Goal: Information Seeking & Learning: Learn about a topic

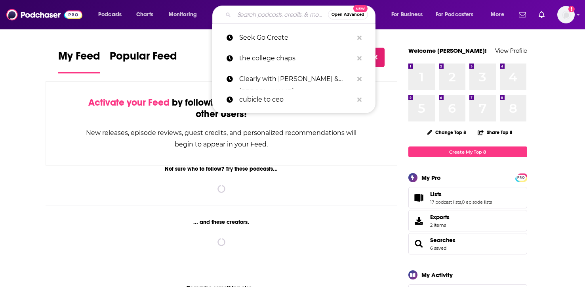
click at [253, 12] on input "Search podcasts, credits, & more..." at bounding box center [281, 14] width 94 height 13
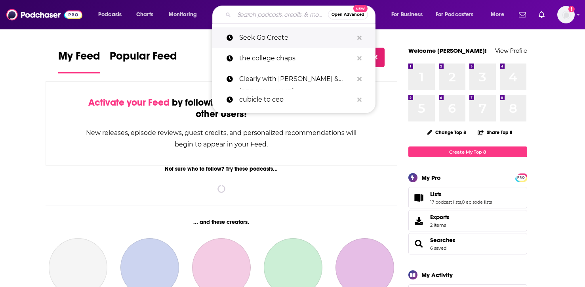
click at [258, 37] on p "Seek Go Create" at bounding box center [296, 37] width 114 height 21
type input "Seek Go Create"
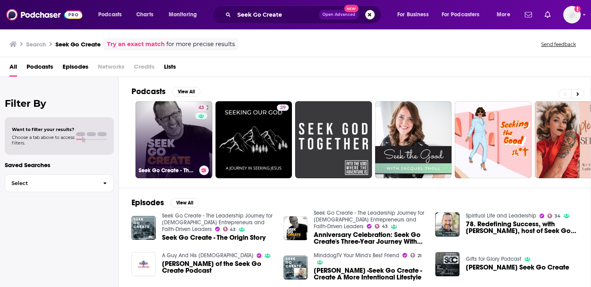
click at [180, 138] on link "43 Seek Go Create - The Leadership Journey for [DEMOGRAPHIC_DATA] Entrepreneurs…" at bounding box center [174, 139] width 77 height 77
